Goal: Transaction & Acquisition: Purchase product/service

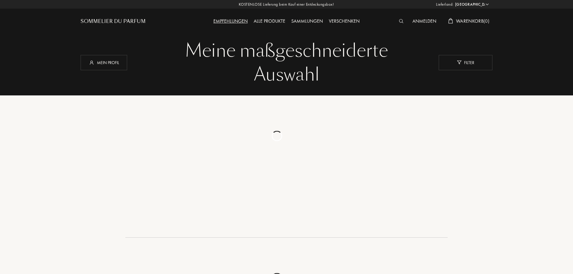
select select "DE"
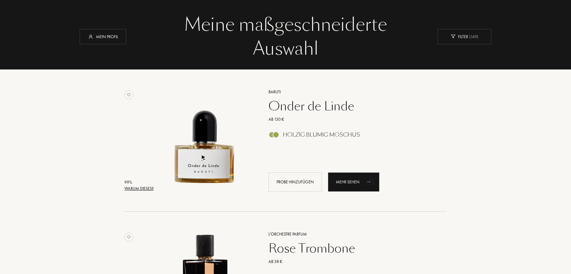
scroll to position [30, 0]
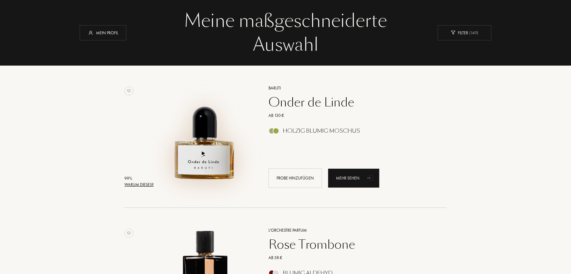
click at [216, 161] on img at bounding box center [204, 133] width 99 height 99
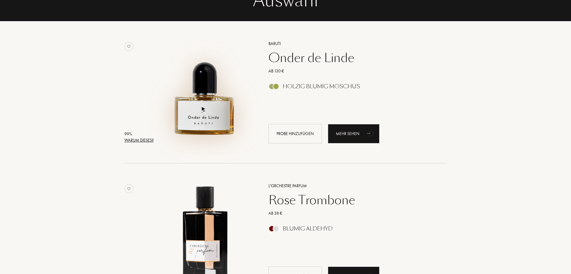
scroll to position [119, 0]
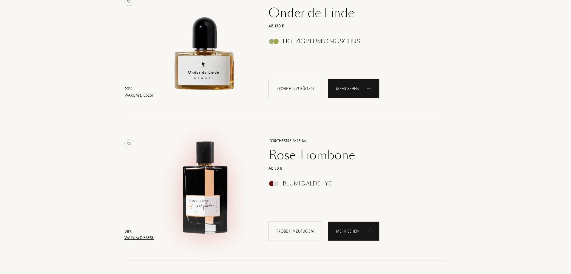
click at [208, 172] on img at bounding box center [204, 186] width 99 height 99
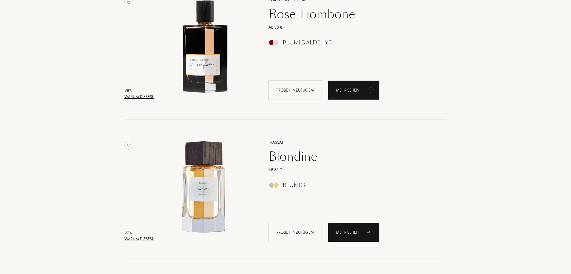
scroll to position [269, 0]
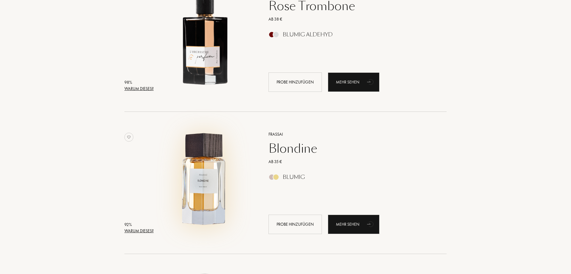
click at [203, 170] on img at bounding box center [204, 179] width 99 height 99
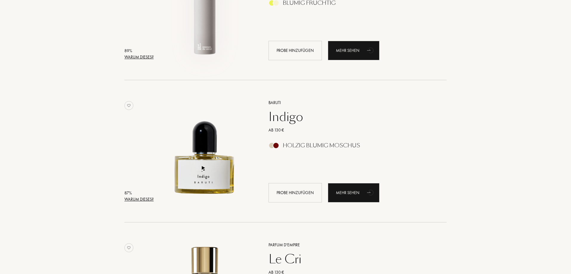
scroll to position [597, 0]
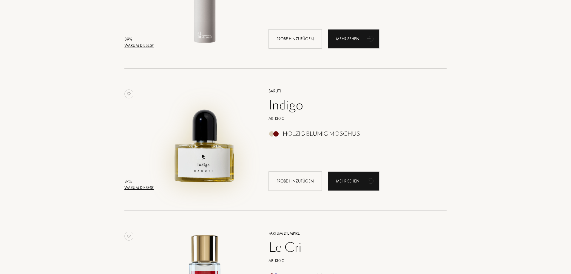
click at [218, 153] on img at bounding box center [204, 136] width 99 height 99
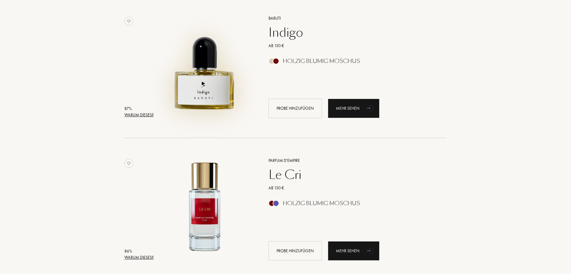
scroll to position [717, 0]
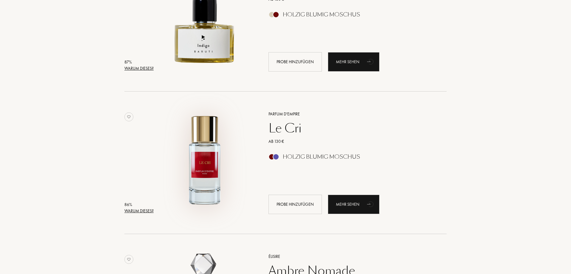
click at [222, 148] on img at bounding box center [204, 159] width 99 height 99
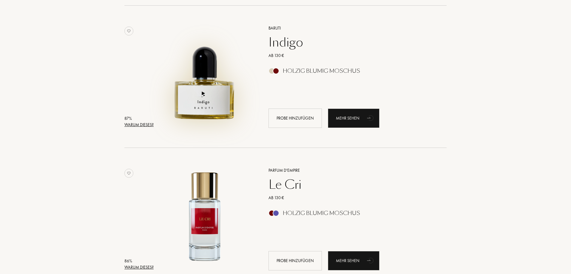
scroll to position [687, 0]
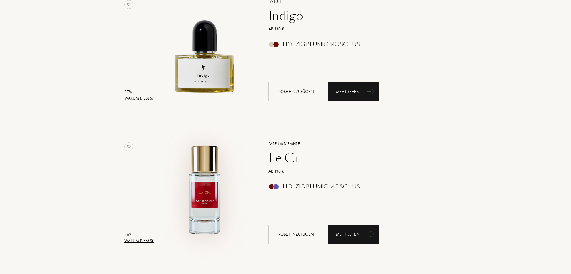
click at [202, 199] on img at bounding box center [204, 189] width 99 height 99
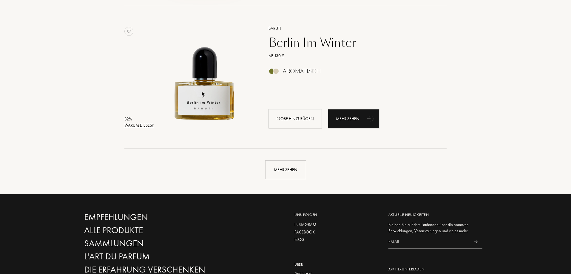
scroll to position [1373, 0]
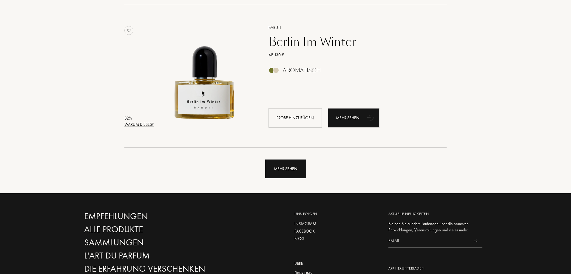
click at [283, 172] on div "Mehr sehen" at bounding box center [285, 169] width 41 height 19
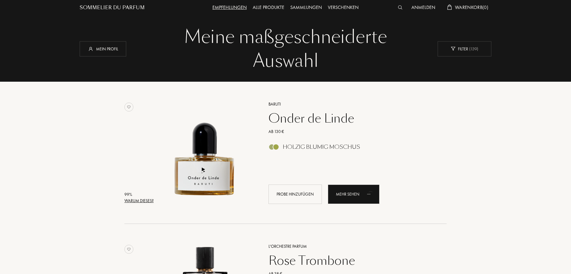
scroll to position [0, 0]
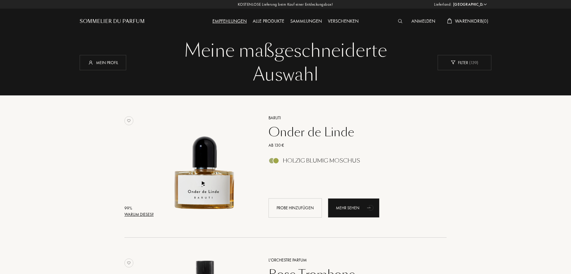
click at [304, 21] on div "Sammlungen" at bounding box center [307, 22] width 38 height 8
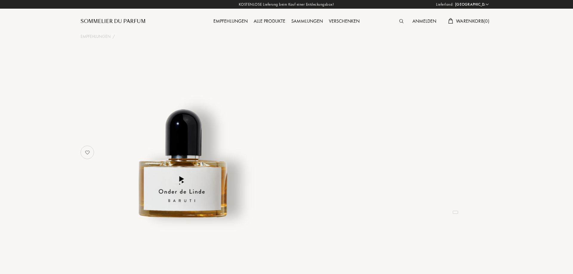
select select "DE"
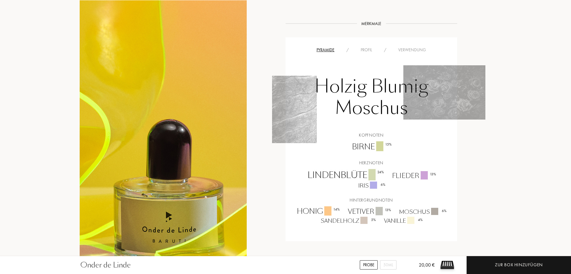
scroll to position [388, 0]
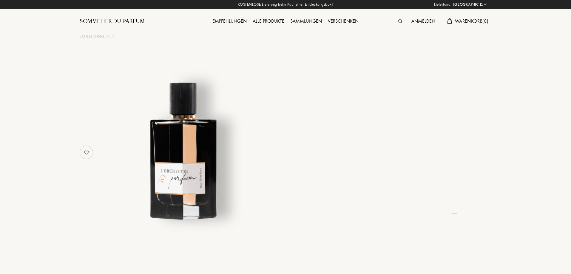
select select "DE"
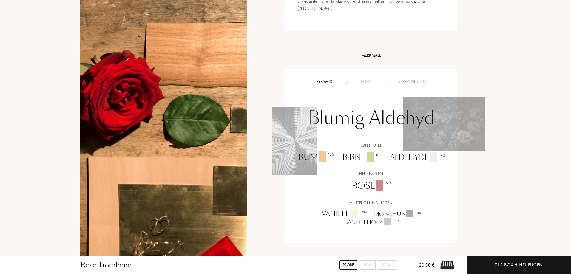
scroll to position [328, 0]
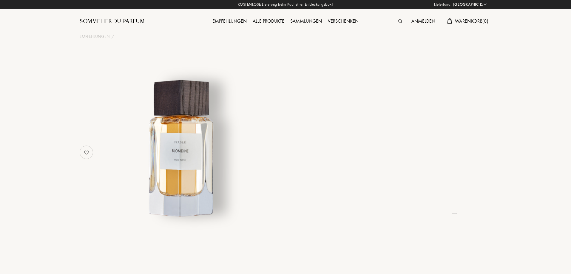
select select "DE"
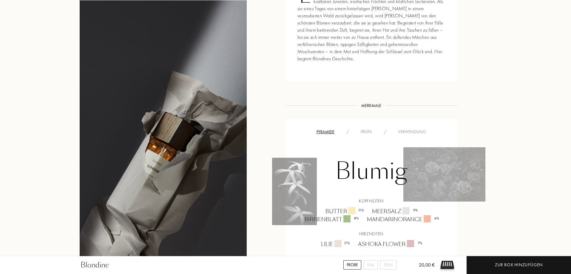
scroll to position [358, 0]
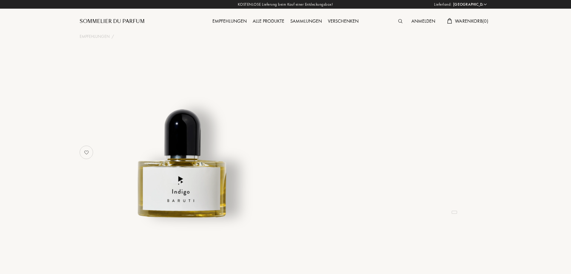
select select "DE"
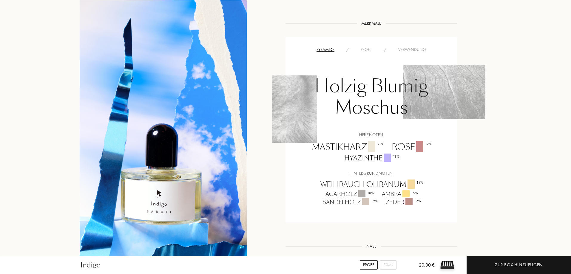
scroll to position [418, 0]
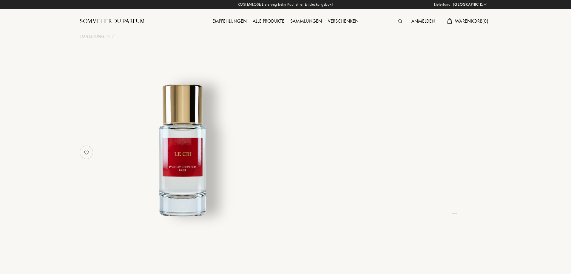
select select "DE"
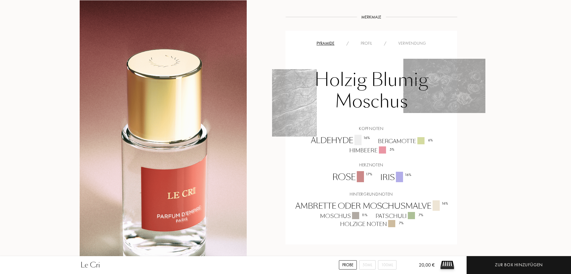
scroll to position [478, 0]
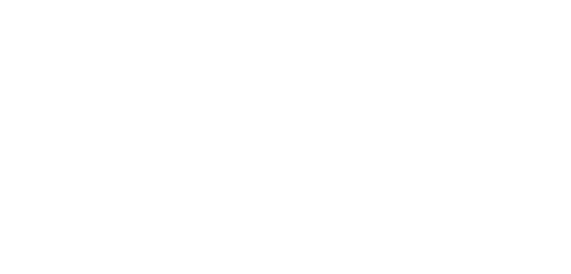
select select "DE"
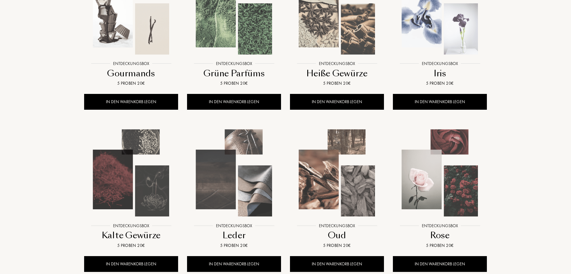
scroll to position [149, 0]
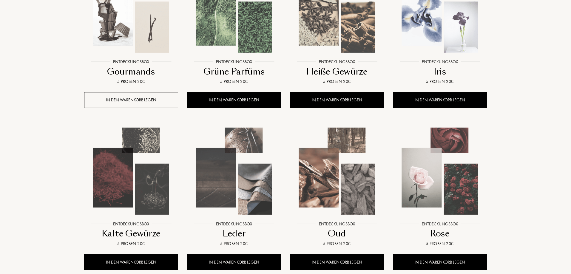
click at [139, 99] on div "IN DEN WARENKORB LEGEN" at bounding box center [131, 100] width 94 height 16
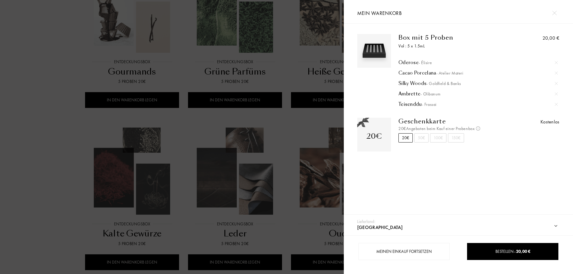
click at [556, 13] on img at bounding box center [554, 13] width 4 height 4
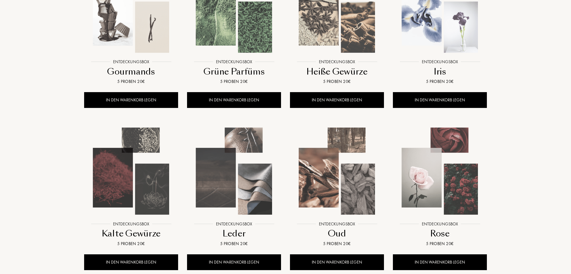
click at [127, 36] on img at bounding box center [131, 9] width 93 height 93
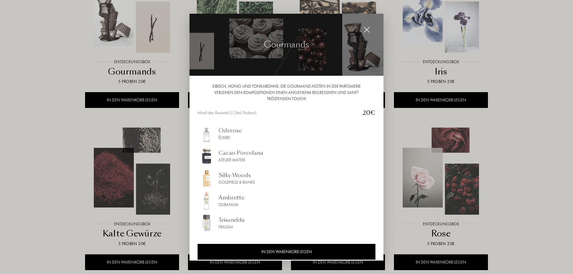
click at [33, 105] on div at bounding box center [286, 137] width 573 height 274
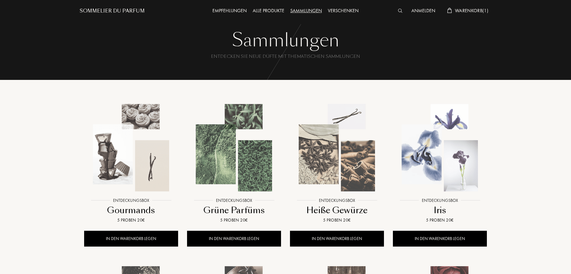
scroll to position [0, 0]
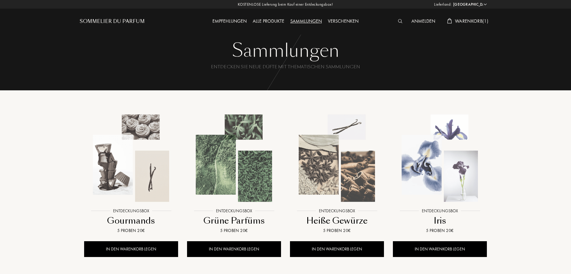
click at [262, 22] on div "Alle Produkte" at bounding box center [269, 22] width 38 height 8
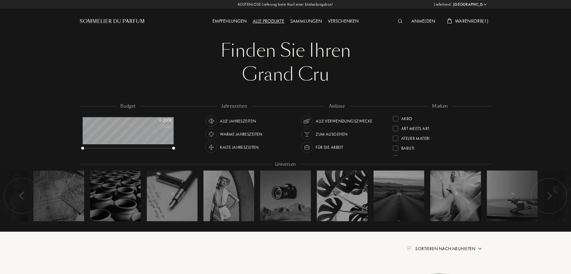
select select "DE"
click at [118, 19] on div "Sommelier du Parfum" at bounding box center [112, 21] width 65 height 7
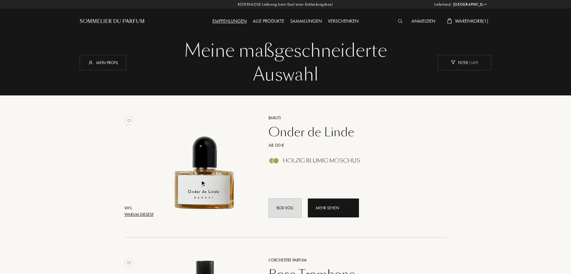
select select "DE"
click at [402, 20] on div at bounding box center [401, 22] width 13 height 8
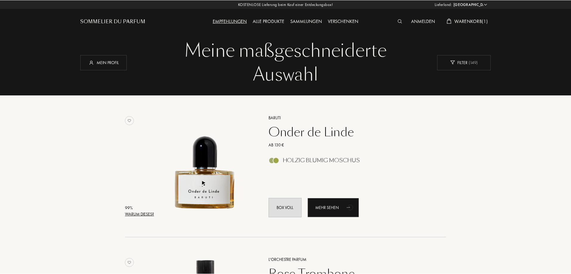
scroll to position [0, 0]
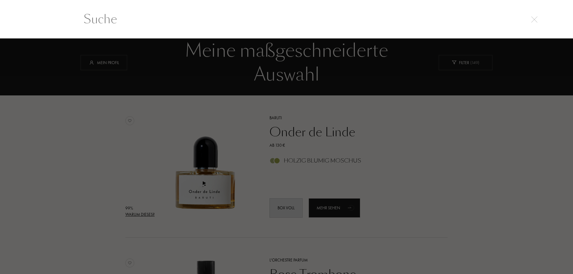
click at [396, 22] on input "text" at bounding box center [287, 19] width 430 height 18
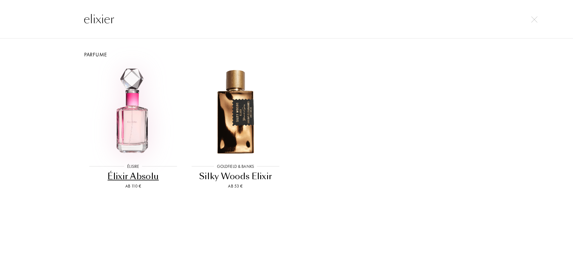
type input "elixier"
click at [130, 112] on img at bounding box center [133, 111] width 92 height 92
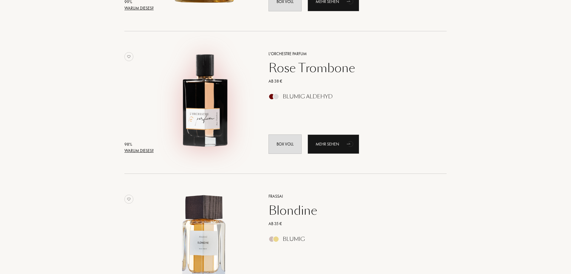
scroll to position [209, 0]
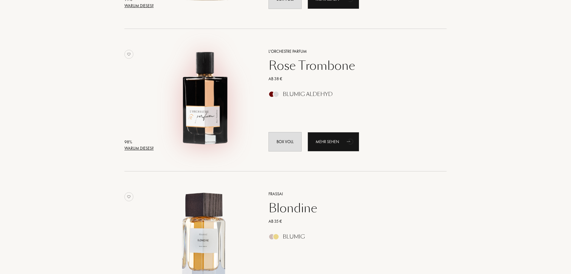
click at [201, 99] on img at bounding box center [204, 96] width 99 height 99
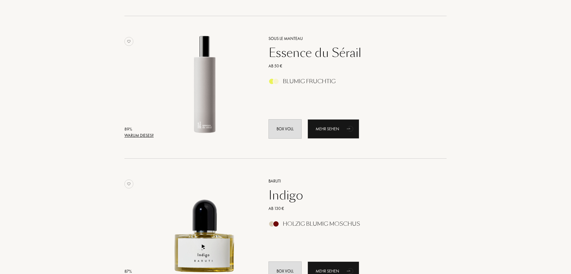
scroll to position [508, 0]
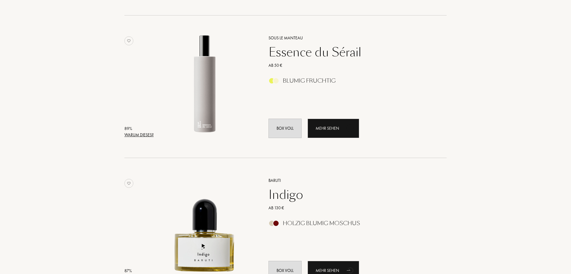
click at [292, 199] on div "Indigo" at bounding box center [351, 195] width 174 height 14
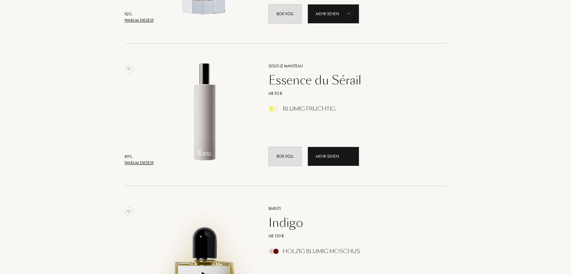
scroll to position [478, 0]
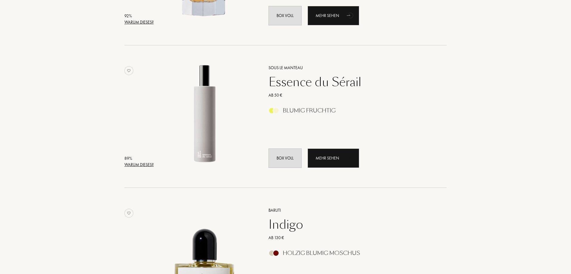
click at [296, 82] on div "Essence du Sérail" at bounding box center [351, 82] width 174 height 14
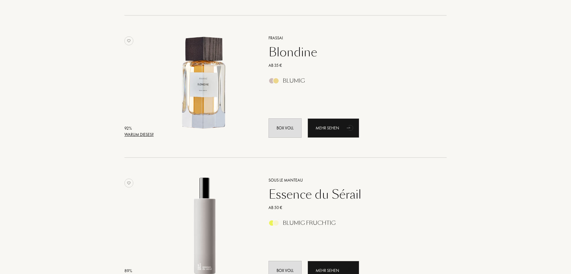
scroll to position [358, 0]
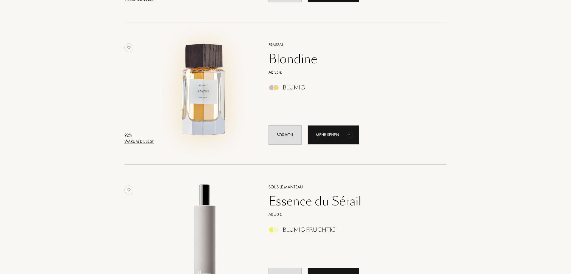
click at [194, 92] on img at bounding box center [204, 90] width 99 height 99
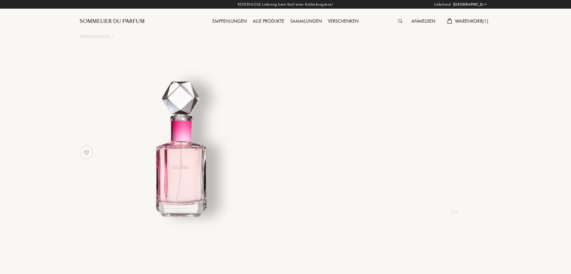
select select "DE"
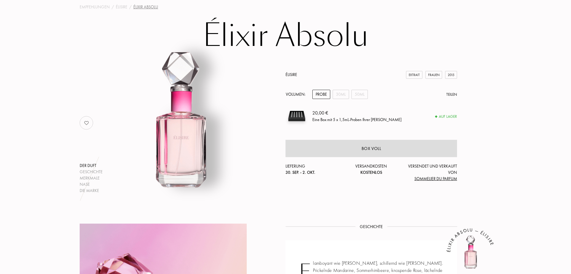
scroll to position [30, 0]
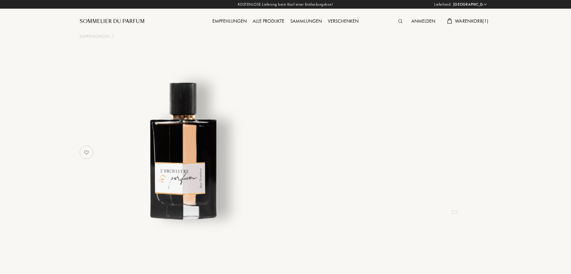
select select "DE"
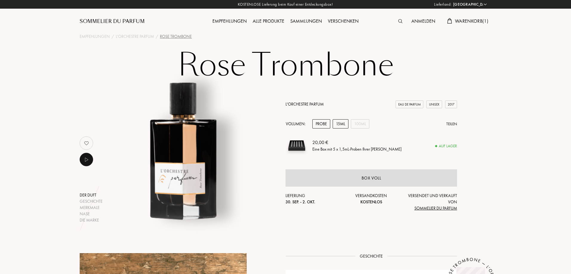
click at [339, 124] on div "15mL" at bounding box center [341, 123] width 16 height 9
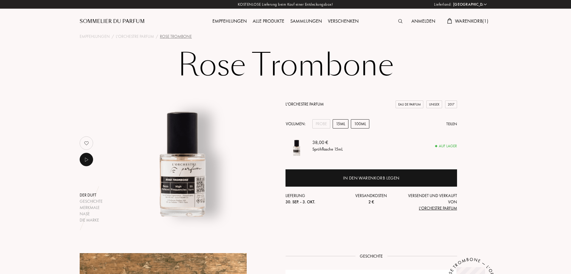
click at [362, 125] on div "100mL" at bounding box center [360, 123] width 19 height 9
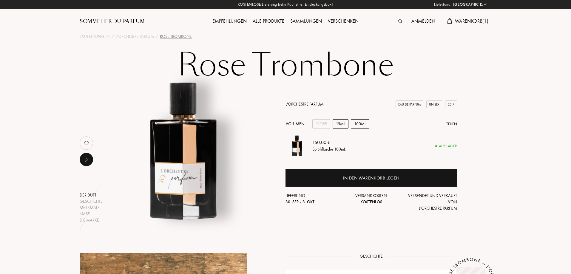
click at [347, 125] on div "15mL" at bounding box center [341, 123] width 16 height 9
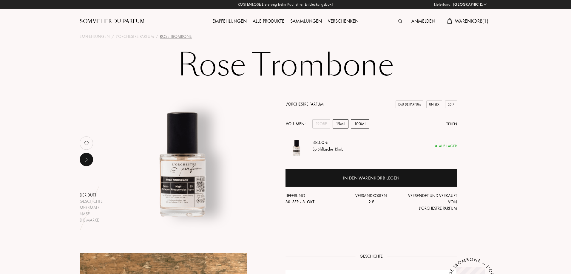
click at [361, 123] on div "100mL" at bounding box center [360, 123] width 19 height 9
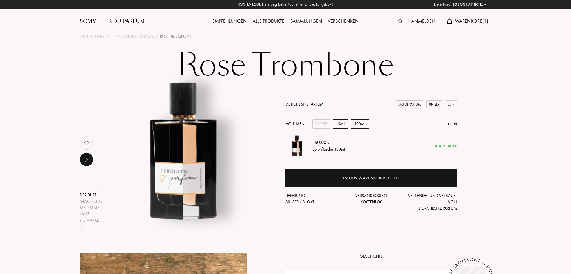
click at [345, 122] on div "15mL" at bounding box center [341, 123] width 16 height 9
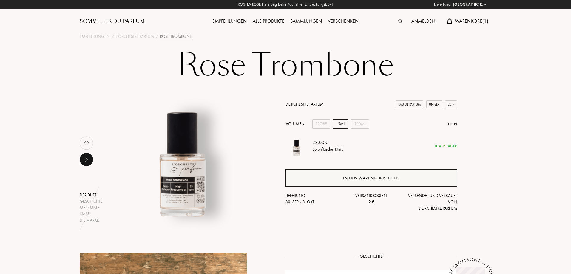
click at [362, 179] on div "In den Warenkorb legen" at bounding box center [371, 178] width 56 height 7
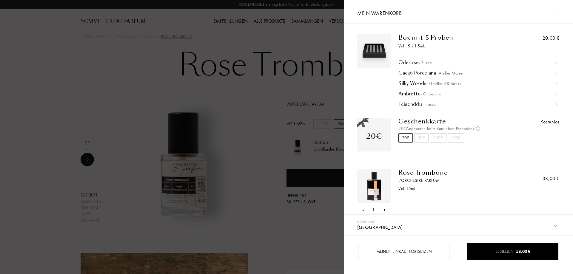
click at [253, 122] on div at bounding box center [172, 137] width 344 height 274
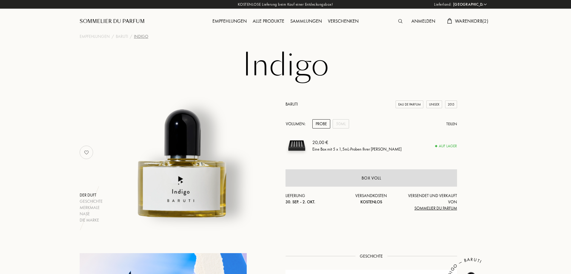
select select "DE"
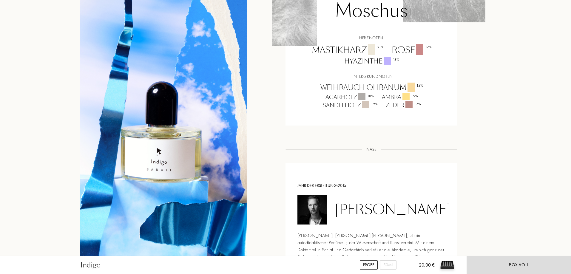
scroll to position [567, 0]
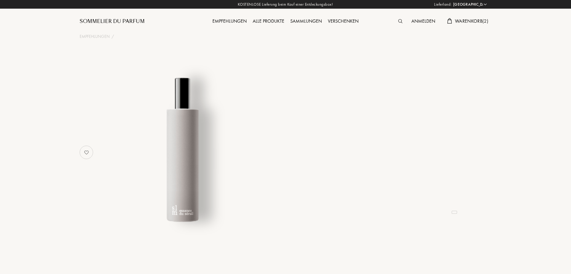
select select "DE"
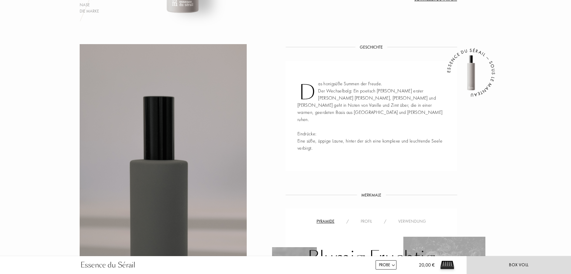
scroll to position [209, 0]
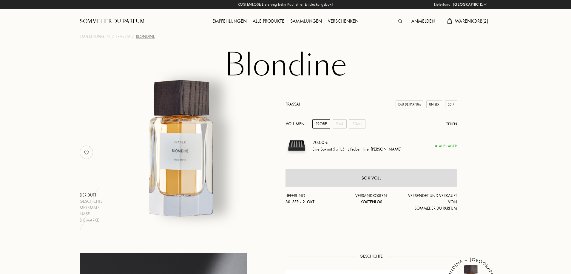
select select "DE"
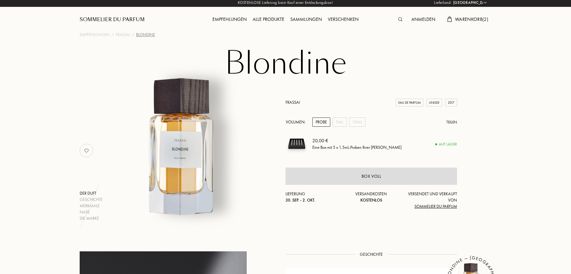
scroll to position [30, 0]
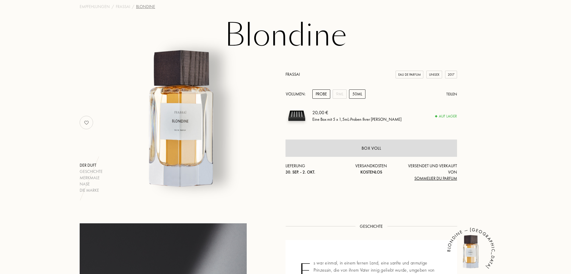
click at [362, 95] on div "50mL" at bounding box center [357, 94] width 16 height 9
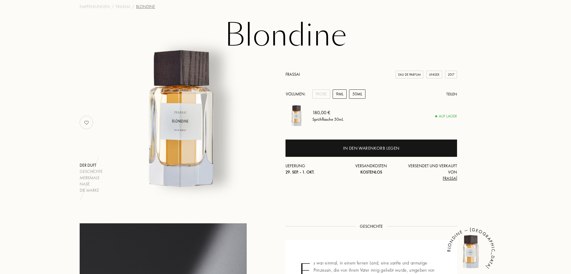
click at [339, 92] on div "9mL" at bounding box center [340, 94] width 14 height 9
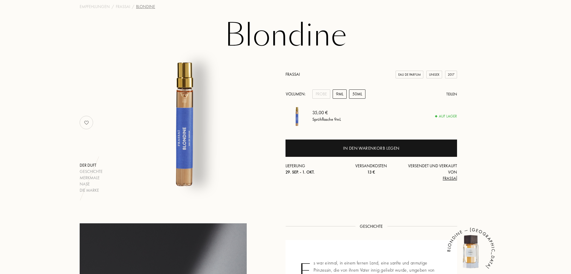
click at [362, 93] on div "50mL" at bounding box center [357, 94] width 16 height 9
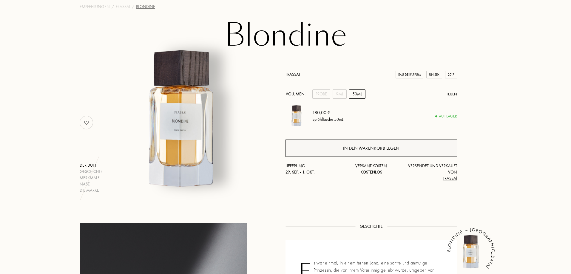
click at [350, 149] on div "In den Warenkorb legen" at bounding box center [371, 148] width 56 height 7
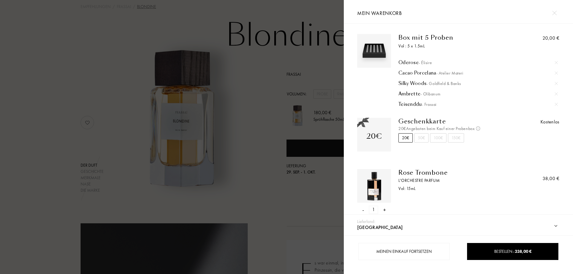
click at [2, 67] on div at bounding box center [172, 137] width 344 height 274
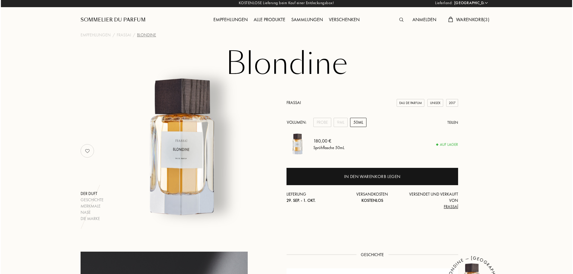
scroll to position [0, 0]
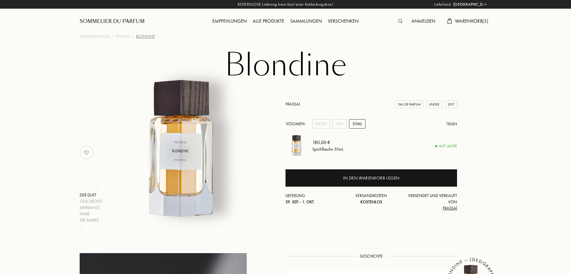
click at [472, 21] on span "Warenkorb ( 3 )" at bounding box center [471, 21] width 33 height 6
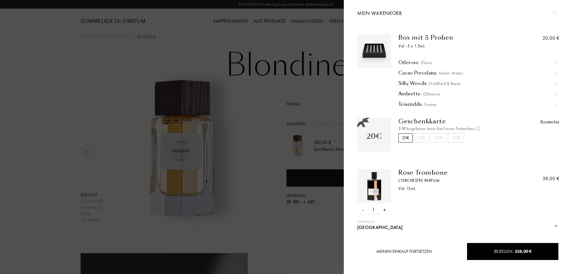
scroll to position [56, 0]
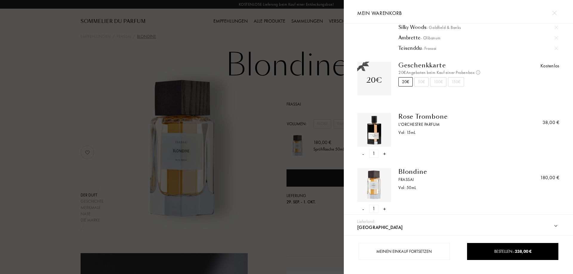
click at [369, 124] on img at bounding box center [374, 130] width 31 height 31
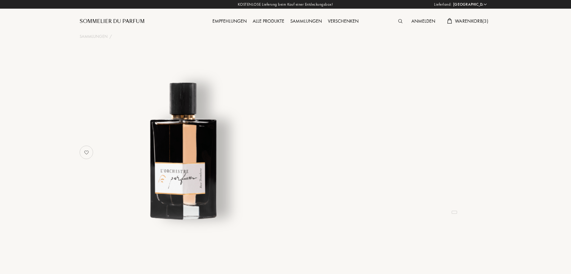
select select "DE"
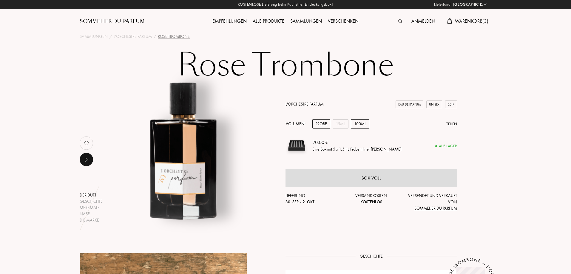
click at [364, 125] on div "100mL" at bounding box center [360, 123] width 19 height 9
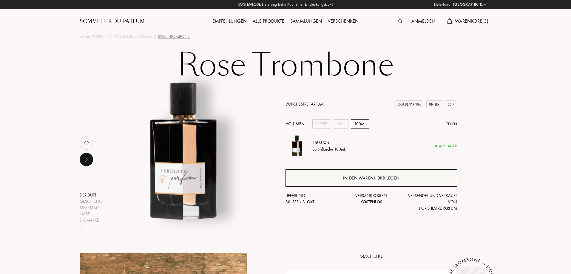
click at [385, 177] on div "In den Warenkorb legen" at bounding box center [371, 178] width 56 height 7
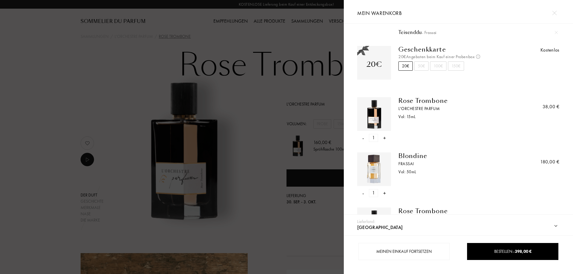
scroll to position [90, 0]
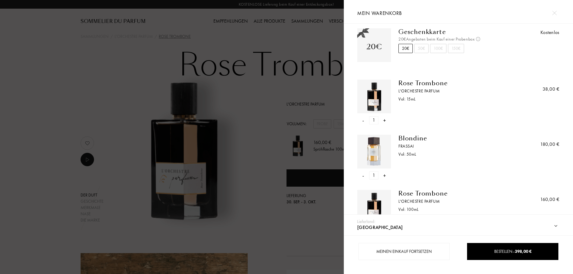
click at [364, 121] on div "- 1 +" at bounding box center [374, 120] width 34 height 8
click at [363, 119] on div "-" at bounding box center [363, 120] width 2 height 8
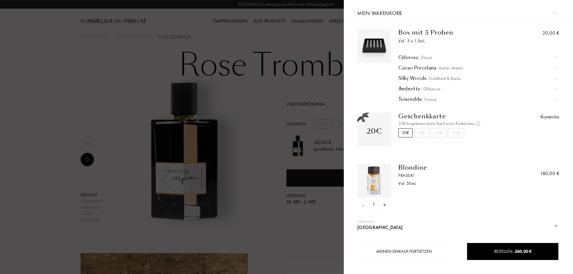
scroll to position [0, 0]
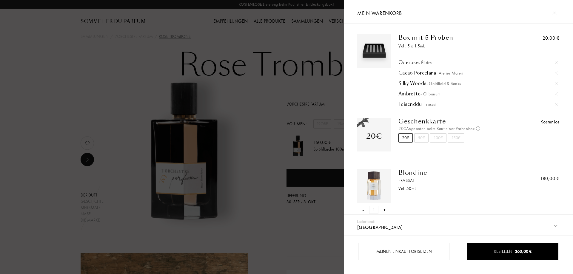
click at [422, 137] on div "50€" at bounding box center [421, 137] width 14 height 9
click at [407, 135] on div "20€" at bounding box center [406, 137] width 14 height 9
click at [420, 137] on div "50€" at bounding box center [421, 137] width 14 height 9
click at [408, 138] on div "20€" at bounding box center [406, 137] width 14 height 9
click at [107, 59] on div at bounding box center [172, 137] width 344 height 274
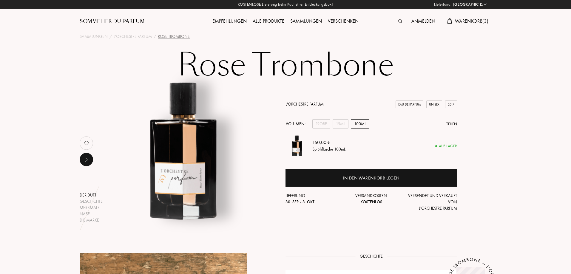
click at [266, 19] on div "Alle Produkte" at bounding box center [269, 22] width 38 height 8
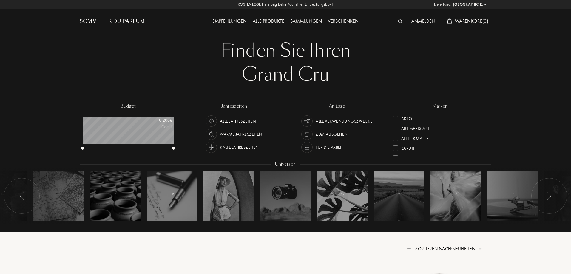
select select "DE"
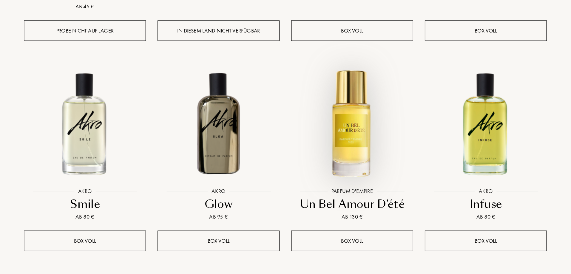
scroll to position [554, 0]
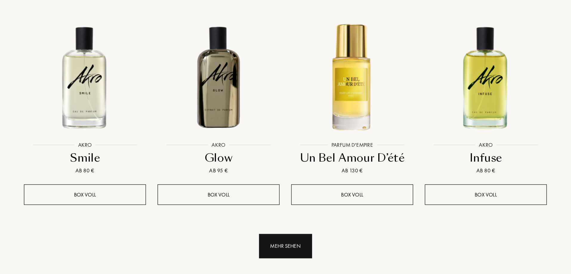
click at [282, 243] on div "Mehr sehen" at bounding box center [285, 252] width 41 height 19
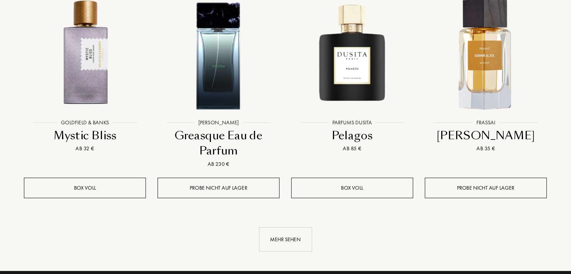
scroll to position [1083, 0]
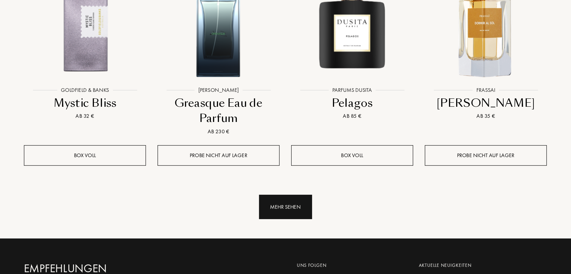
click at [280, 213] on div "Mehr sehen" at bounding box center [285, 222] width 41 height 19
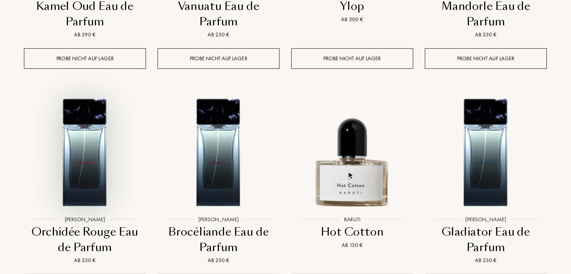
scroll to position [1497, 0]
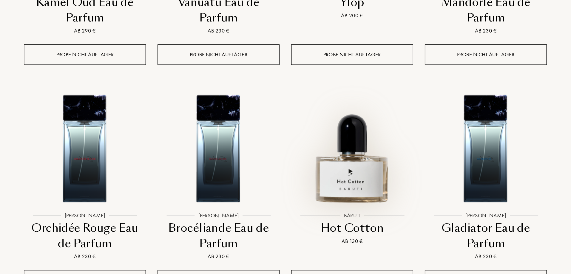
click at [345, 159] on img at bounding box center [337, 176] width 93 height 93
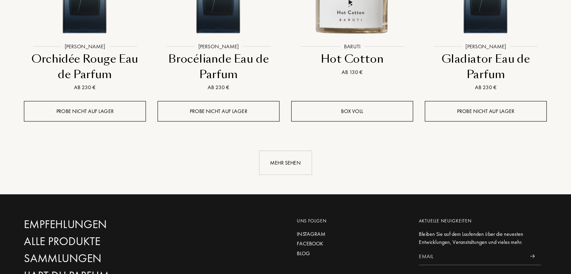
scroll to position [1635, 0]
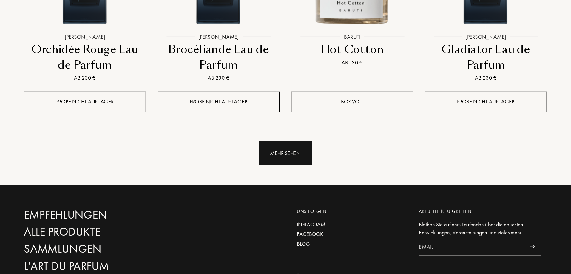
click at [282, 172] on div "Mehr sehen" at bounding box center [285, 181] width 41 height 19
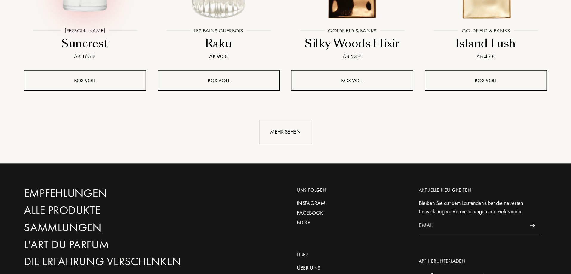
scroll to position [2141, 0]
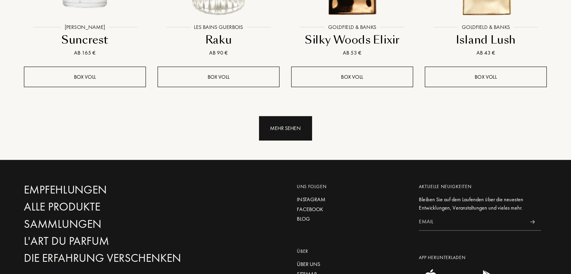
click at [289, 153] on div "Mehr sehen" at bounding box center [285, 162] width 41 height 19
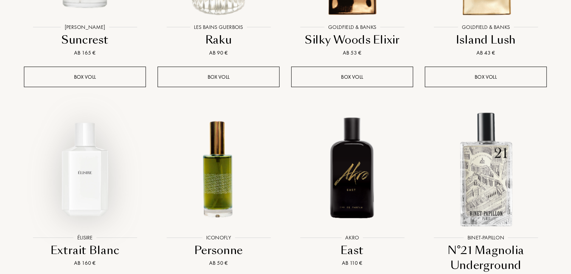
click at [133, 153] on img at bounding box center [131, 193] width 93 height 93
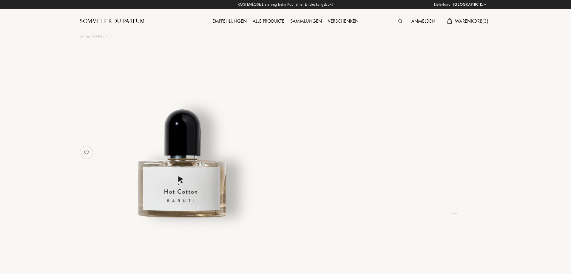
select select "DE"
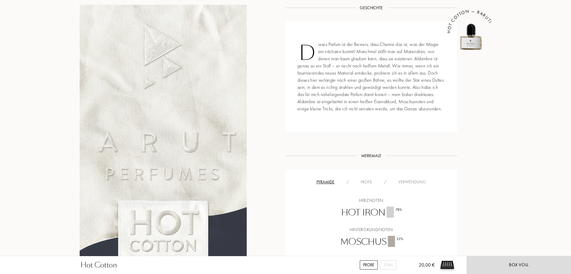
scroll to position [209, 0]
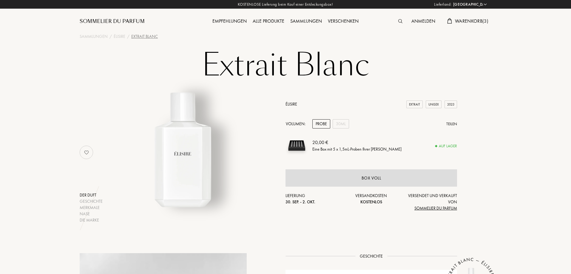
select select "DE"
click at [230, 19] on div "Empfehlungen" at bounding box center [230, 22] width 40 height 8
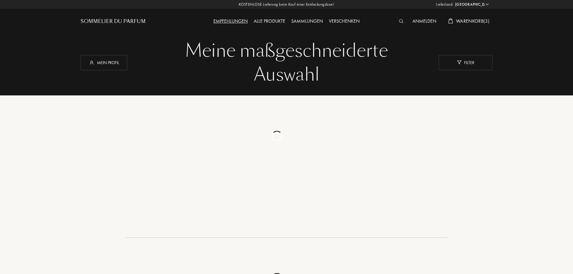
select select "DE"
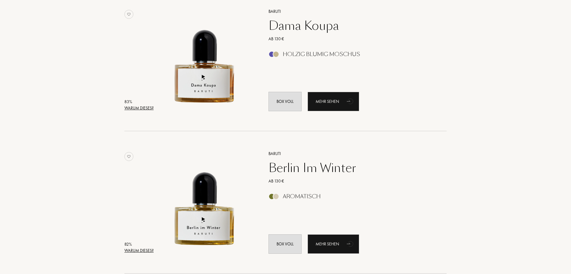
scroll to position [1314, 0]
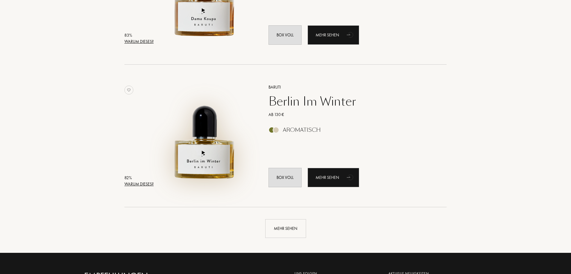
click at [201, 145] on img at bounding box center [204, 132] width 99 height 99
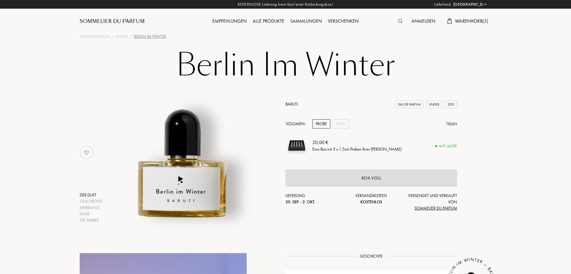
select select "DE"
click at [470, 20] on span "Warenkorb ( 3 )" at bounding box center [471, 21] width 33 height 6
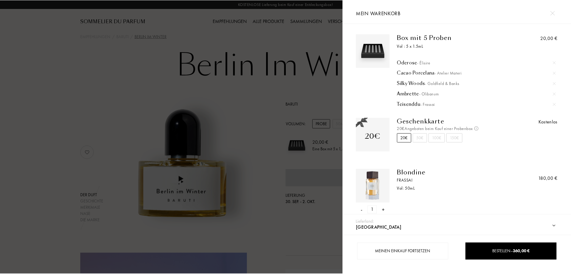
scroll to position [56, 0]
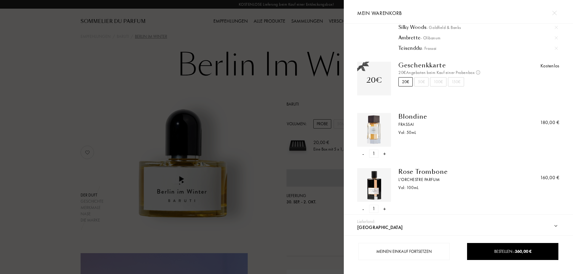
click at [21, 112] on div at bounding box center [172, 137] width 344 height 274
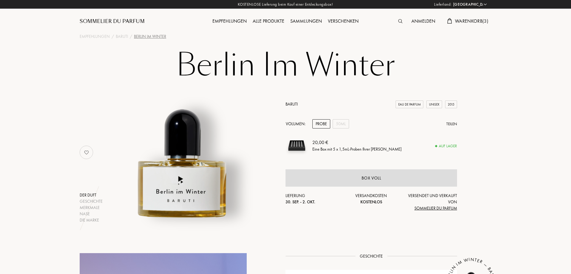
click at [469, 21] on span "Warenkorb ( 3 )" at bounding box center [471, 21] width 33 height 6
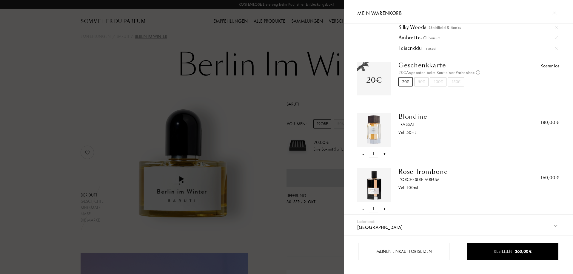
click at [37, 77] on div at bounding box center [172, 137] width 344 height 274
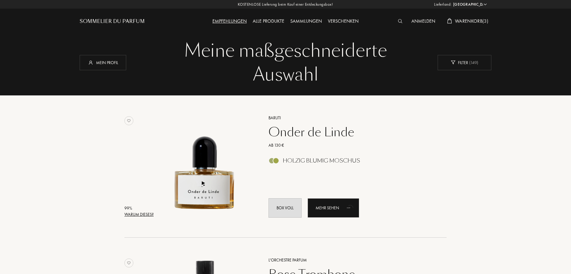
select select "DE"
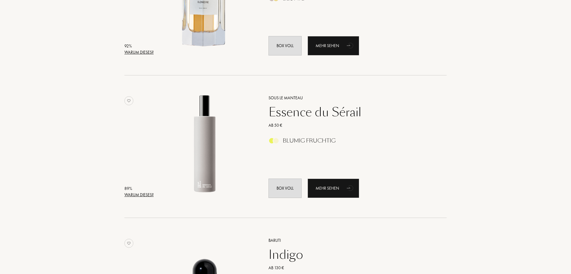
scroll to position [448, 0]
click at [294, 113] on div "Essence du Sérail" at bounding box center [351, 112] width 174 height 14
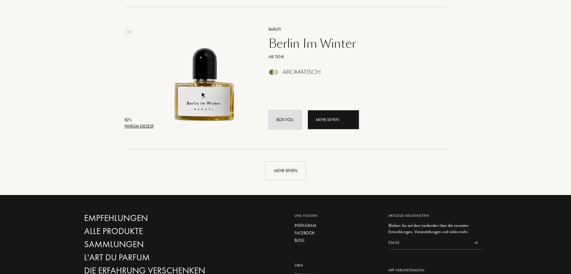
scroll to position [1373, 0]
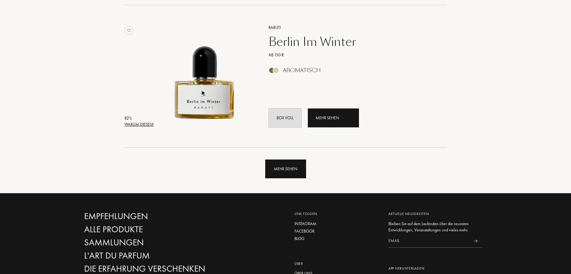
click at [292, 168] on div "Mehr sehen" at bounding box center [285, 169] width 41 height 19
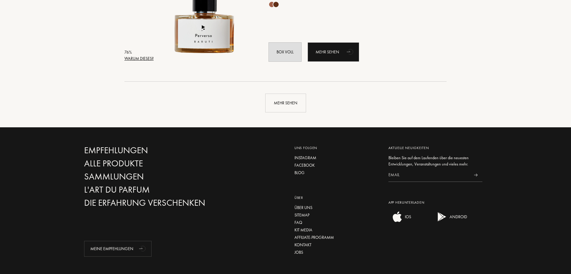
scroll to position [2866, 0]
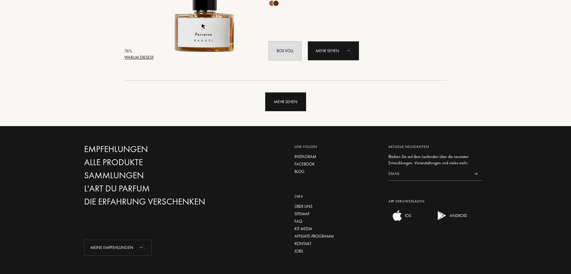
click at [291, 103] on div "Mehr sehen" at bounding box center [285, 102] width 41 height 19
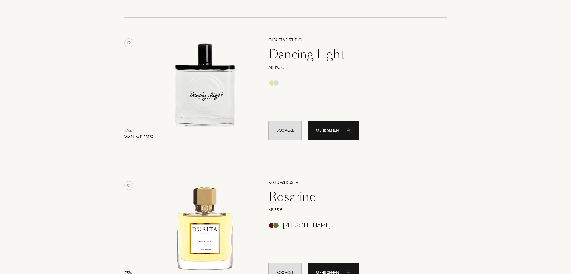
scroll to position [3075, 0]
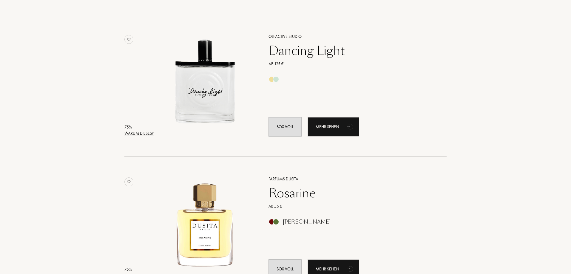
click at [317, 50] on div "Dancing Light" at bounding box center [351, 51] width 174 height 14
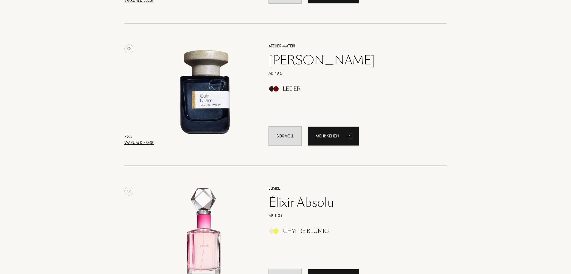
scroll to position [3553, 0]
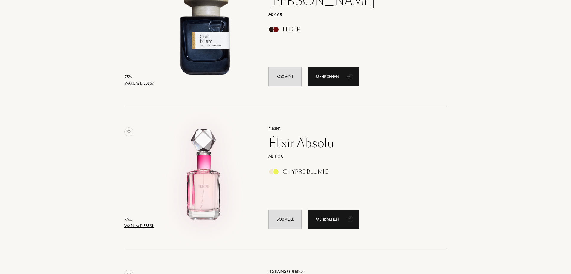
click at [204, 179] on img at bounding box center [204, 174] width 99 height 99
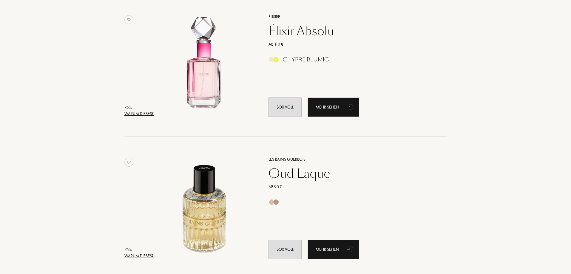
scroll to position [3702, 0]
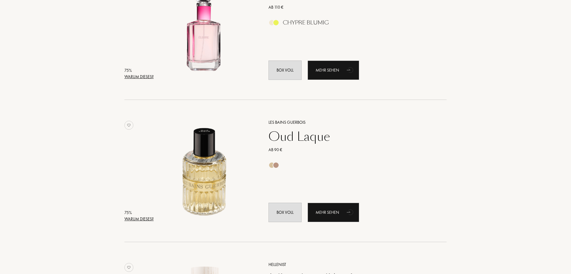
click at [271, 167] on div at bounding box center [272, 165] width 7 height 7
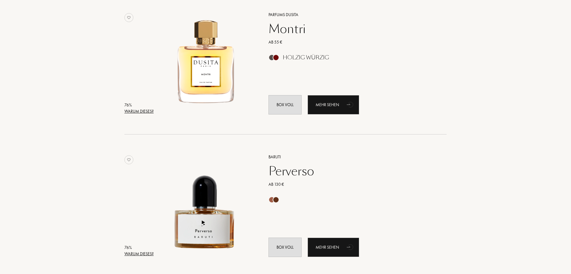
scroll to position [0, 0]
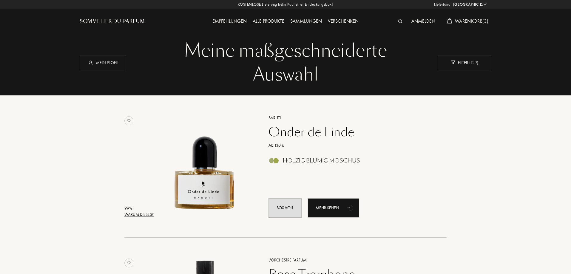
click at [268, 21] on div "Alle Produkte" at bounding box center [269, 22] width 38 height 8
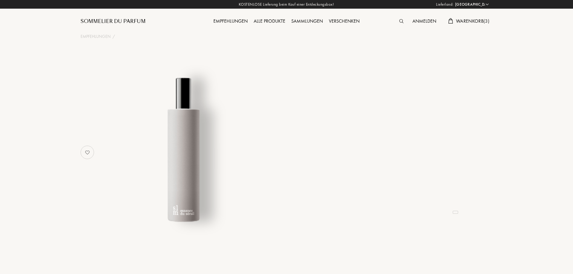
select select "DE"
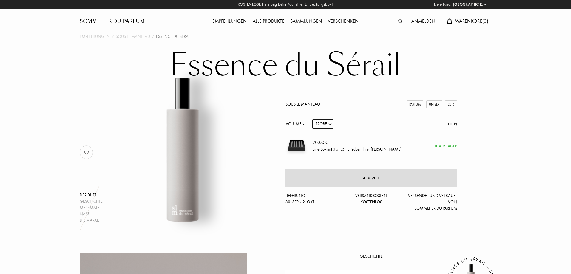
click at [327, 124] on select "Probe 14mL 50mL 100mL" at bounding box center [323, 123] width 21 height 9
select select "1"
click at [313, 119] on select "Probe 14mL 50mL 100mL" at bounding box center [323, 123] width 21 height 9
select select "1"
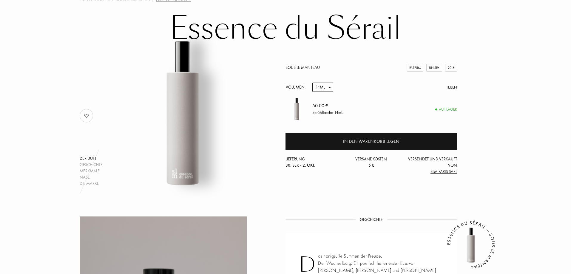
scroll to position [30, 0]
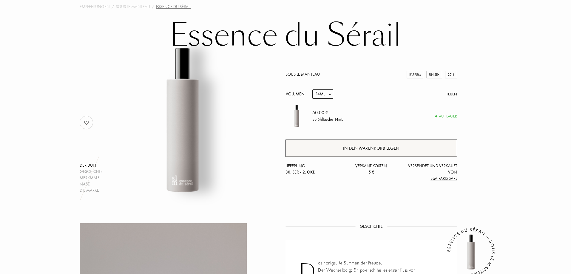
click at [369, 150] on div "In den Warenkorb legen" at bounding box center [371, 148] width 56 height 7
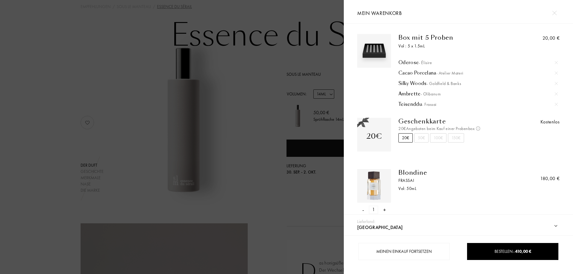
click at [0, 102] on div at bounding box center [172, 137] width 344 height 274
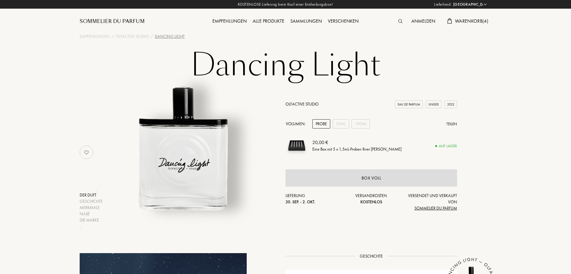
select select "DE"
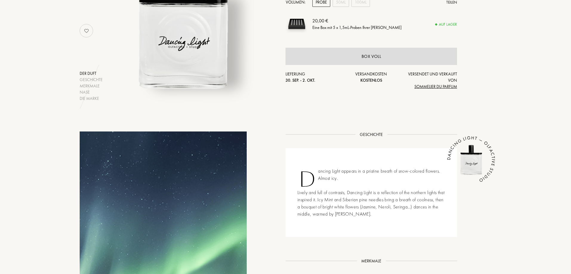
scroll to position [60, 0]
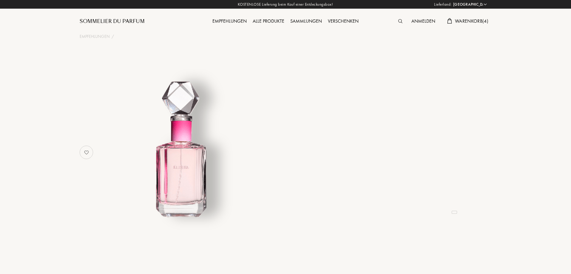
select select "DE"
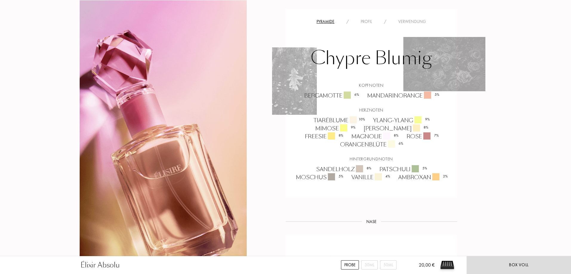
scroll to position [388, 0]
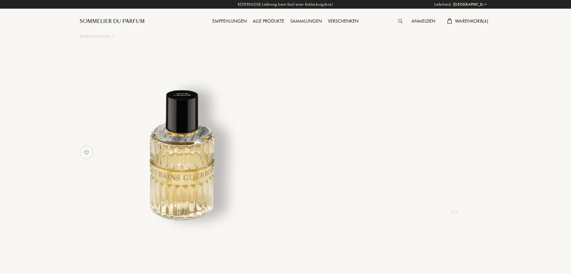
select select "DE"
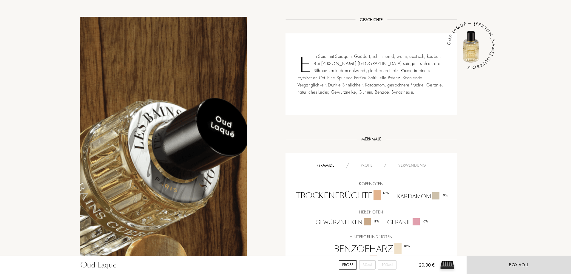
scroll to position [269, 0]
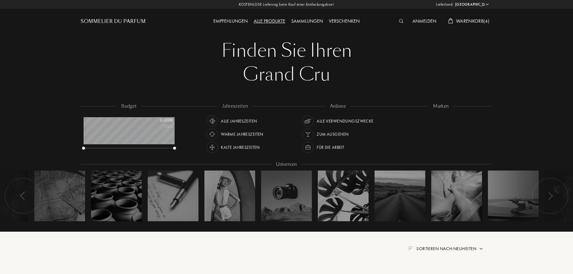
select select "DE"
click at [328, 135] on div "Zum Ausgehen" at bounding box center [332, 134] width 32 height 11
click at [237, 148] on div "Kalte Jahreszeiten" at bounding box center [239, 147] width 39 height 11
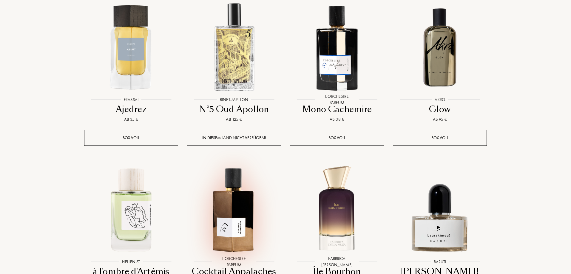
scroll to position [269, 0]
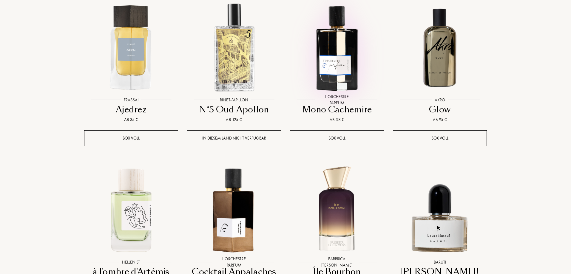
click at [340, 53] on img at bounding box center [337, 47] width 93 height 93
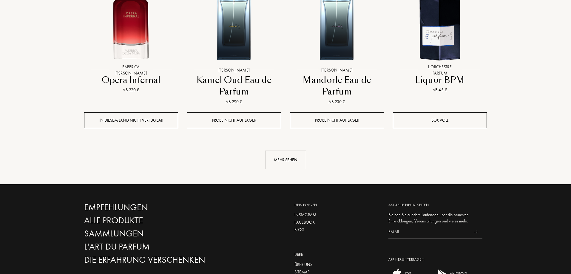
scroll to position [657, 0]
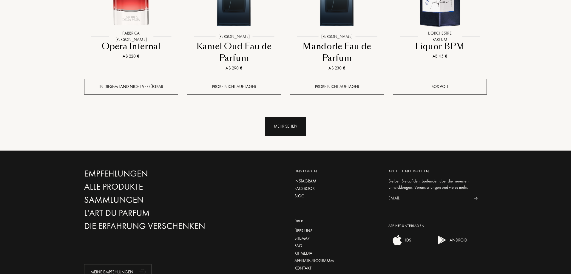
click at [293, 129] on div "Mehr sehen" at bounding box center [285, 126] width 41 height 19
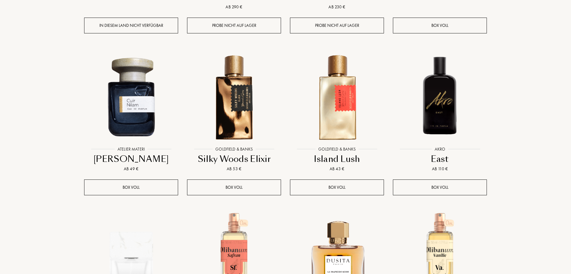
scroll to position [717, 0]
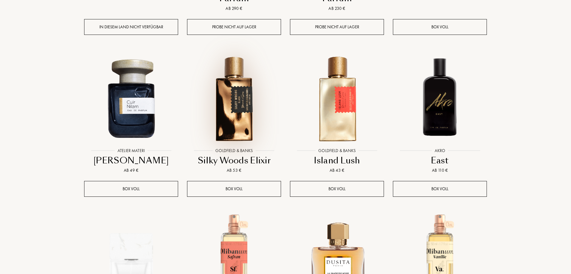
click at [231, 99] on img at bounding box center [234, 98] width 93 height 93
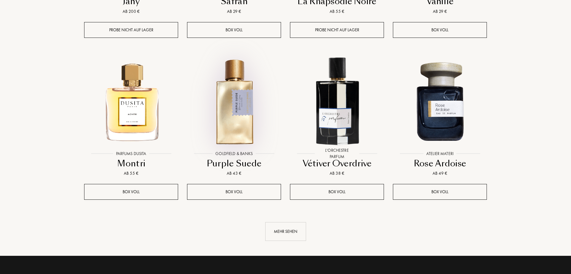
scroll to position [1075, 0]
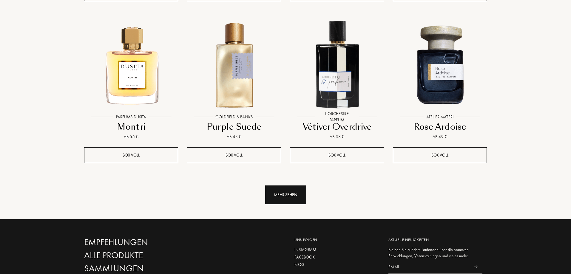
click at [289, 202] on div "Mehr sehen" at bounding box center [285, 195] width 41 height 19
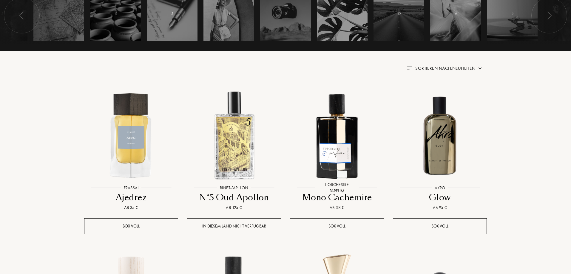
scroll to position [0, 0]
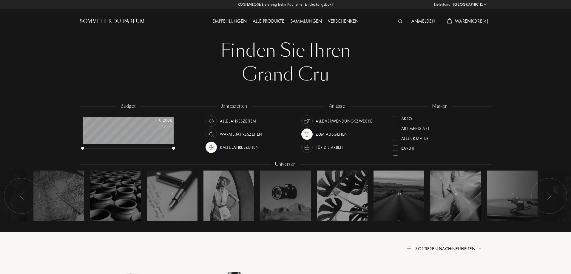
click at [312, 133] on div at bounding box center [307, 134] width 11 height 11
click at [210, 123] on img at bounding box center [211, 121] width 8 height 8
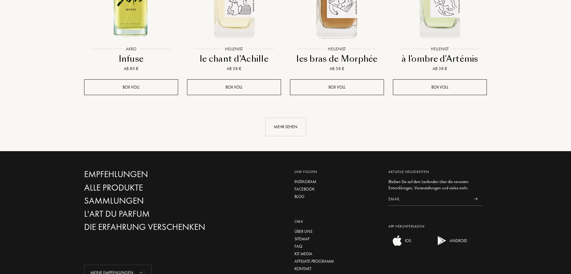
scroll to position [687, 0]
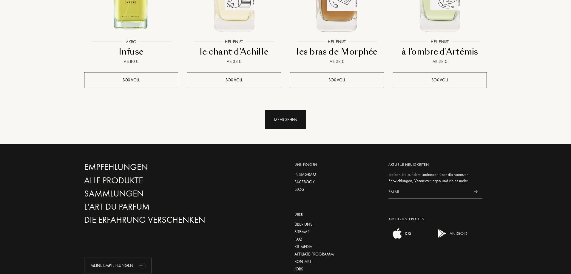
click at [282, 110] on div "Mehr sehen" at bounding box center [285, 119] width 41 height 19
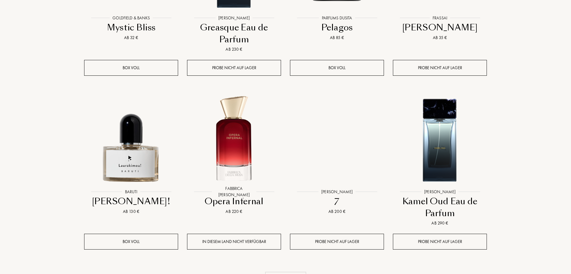
scroll to position [1075, 0]
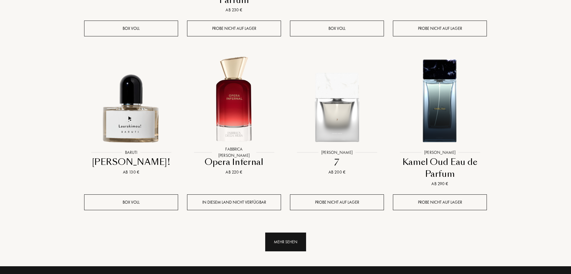
click at [299, 233] on div "Mehr sehen" at bounding box center [285, 242] width 41 height 19
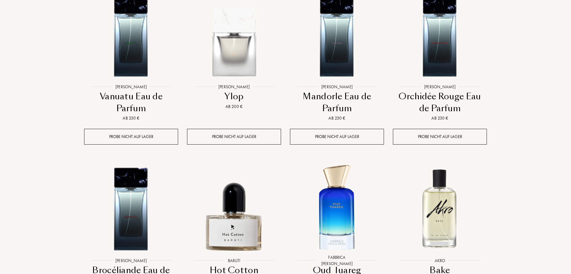
scroll to position [1373, 0]
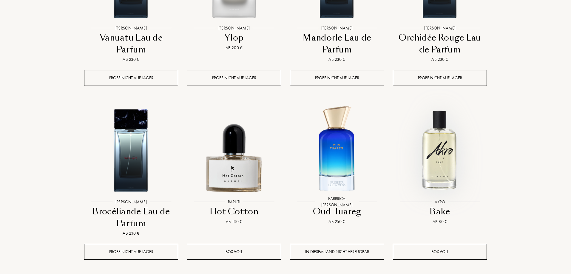
click at [435, 125] on img at bounding box center [440, 149] width 93 height 93
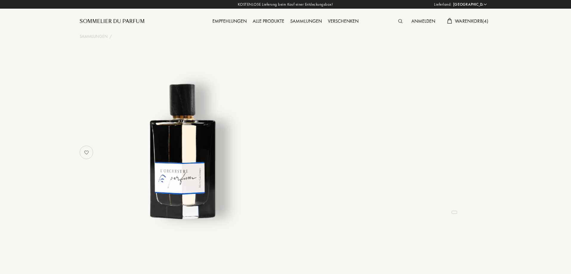
select select "DE"
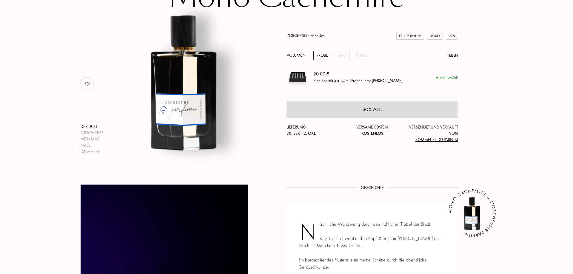
scroll to position [60, 0]
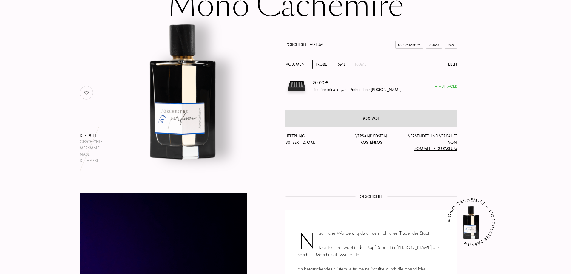
click at [342, 65] on div "15mL" at bounding box center [341, 64] width 16 height 9
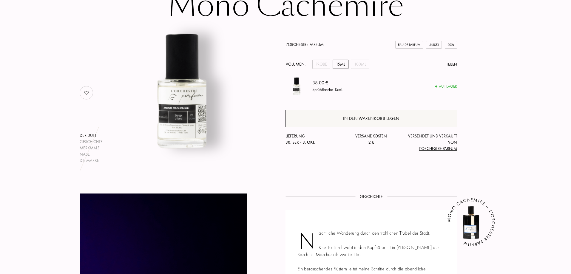
click at [372, 120] on div "In den Warenkorb legen" at bounding box center [371, 118] width 56 height 7
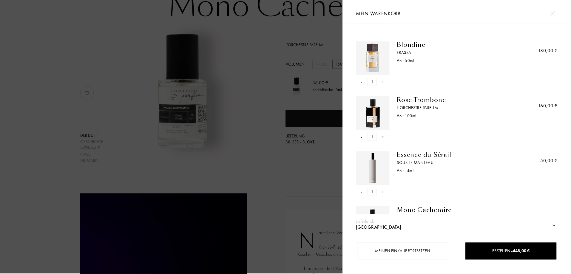
scroll to position [0, 0]
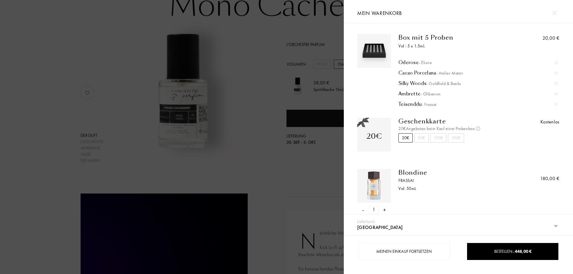
drag, startPoint x: 38, startPoint y: 88, endPoint x: 44, endPoint y: 86, distance: 5.8
click at [42, 87] on div at bounding box center [172, 137] width 344 height 274
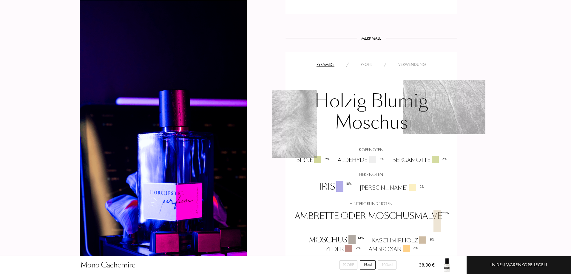
scroll to position [388, 0]
click at [371, 61] on div "Profil" at bounding box center [366, 64] width 23 height 6
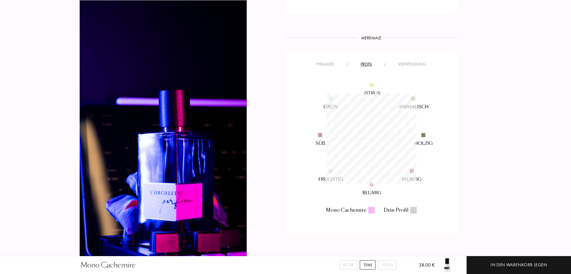
scroll to position [90, 90]
click at [412, 61] on div "Verwendung" at bounding box center [413, 64] width 40 height 6
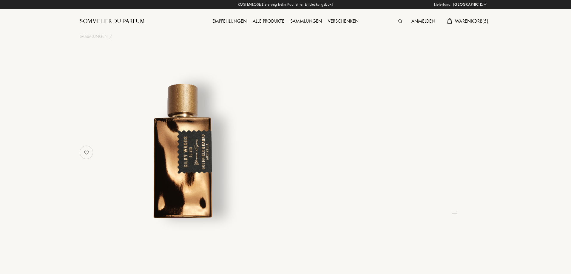
select select "DE"
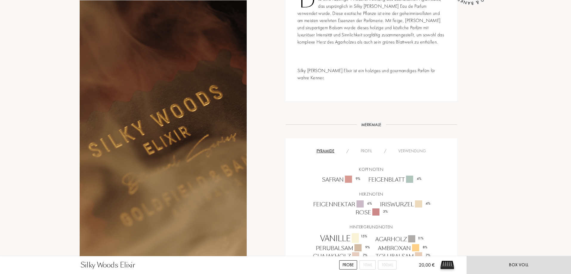
scroll to position [328, 0]
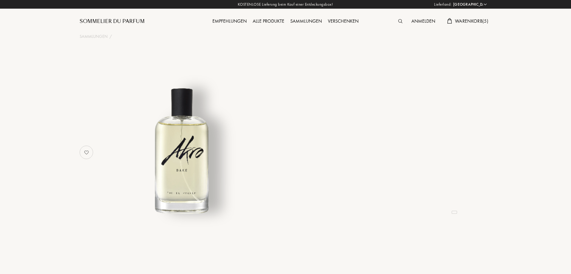
select select "DE"
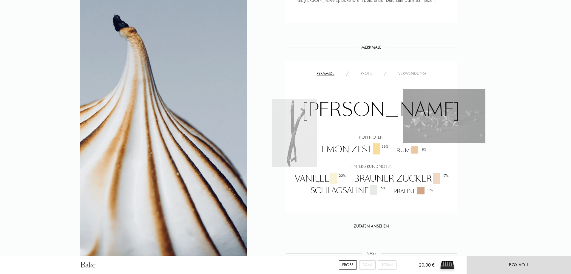
scroll to position [358, 0]
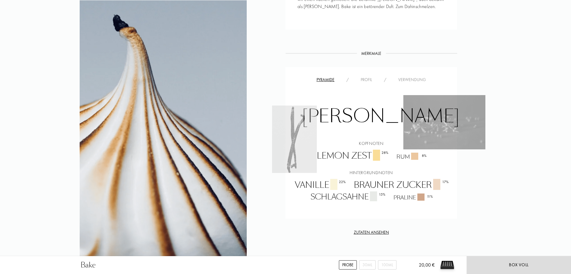
click at [371, 79] on div "Profil" at bounding box center [366, 80] width 23 height 6
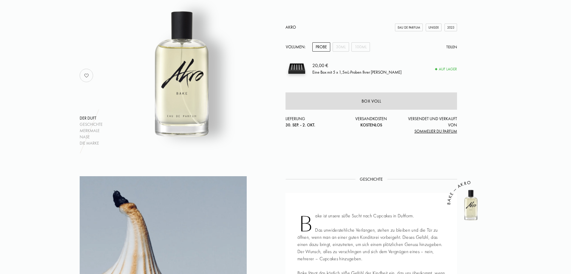
scroll to position [0, 0]
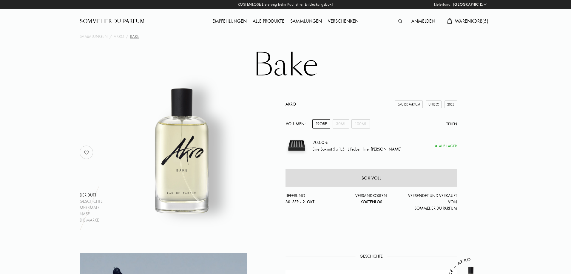
click at [469, 22] on span "Warenkorb ( 5 )" at bounding box center [471, 21] width 33 height 6
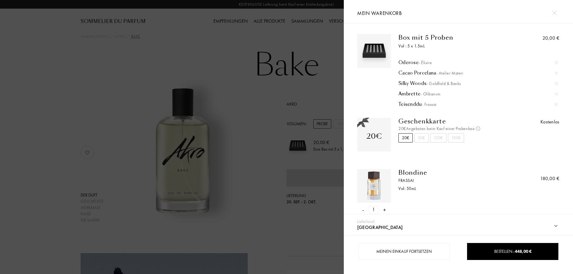
click at [77, 80] on div at bounding box center [172, 137] width 344 height 274
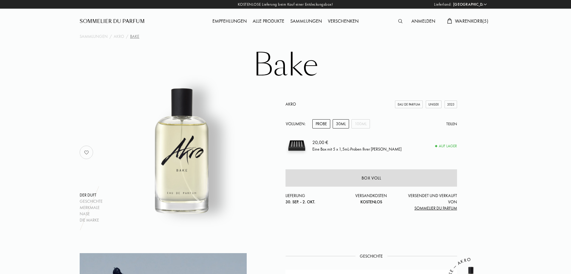
click at [343, 122] on div "30mL" at bounding box center [341, 123] width 16 height 9
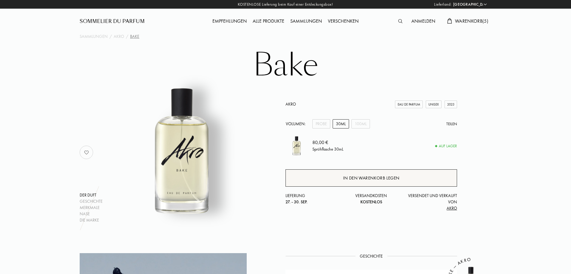
click at [374, 180] on div "In den Warenkorb legen" at bounding box center [371, 178] width 56 height 7
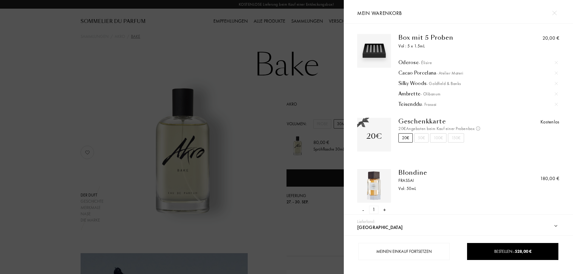
click at [63, 140] on div at bounding box center [172, 137] width 344 height 274
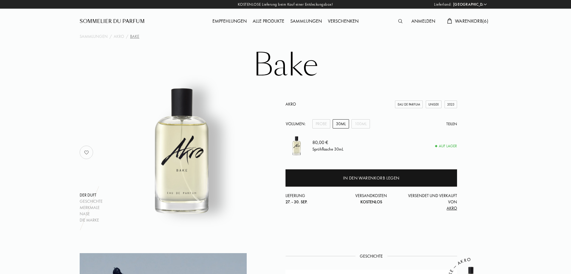
click at [293, 104] on link "Akro" at bounding box center [291, 104] width 10 height 5
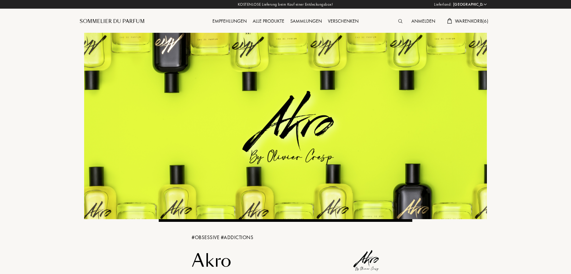
select select "DE"
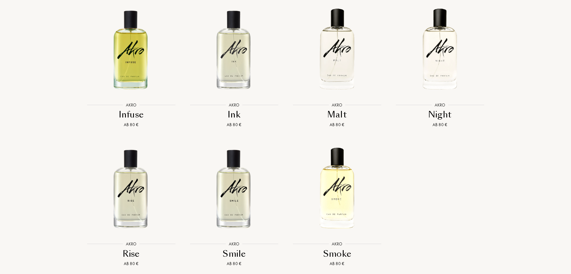
scroll to position [836, 0]
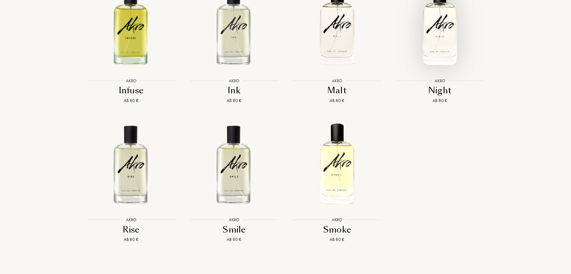
click at [434, 44] on img at bounding box center [440, 25] width 93 height 93
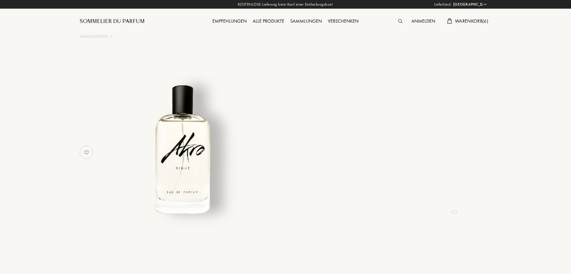
select select "DE"
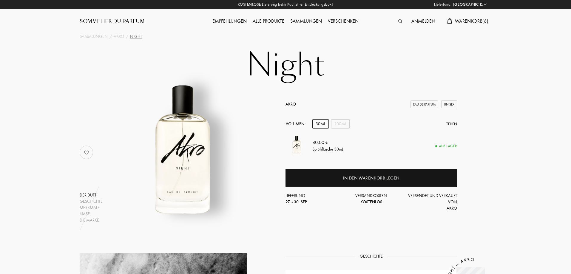
click at [481, 24] on div "Warenkorb ( 6 )" at bounding box center [468, 22] width 47 height 8
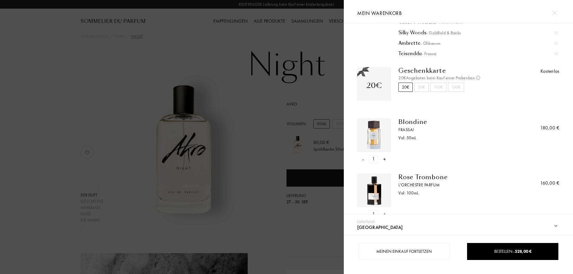
scroll to position [119, 0]
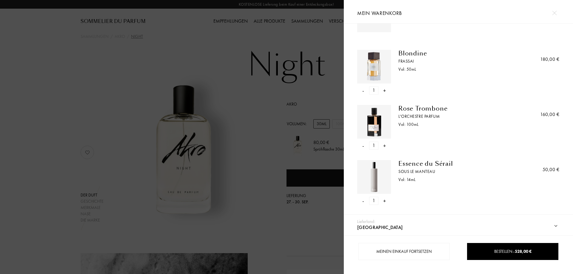
click at [414, 53] on div "Blondine" at bounding box center [454, 53] width 111 height 7
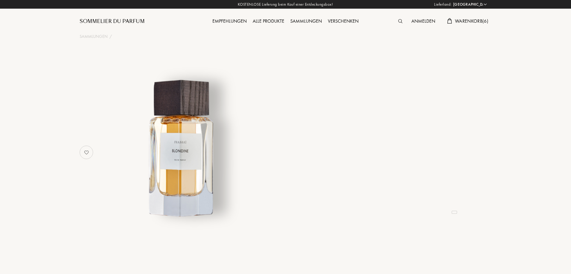
select select "DE"
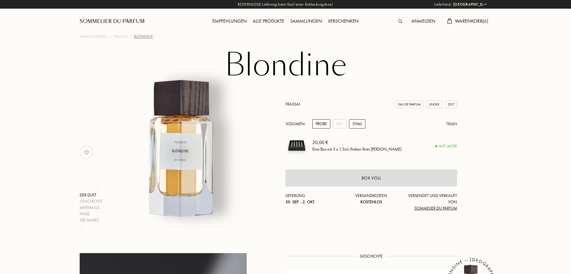
click at [358, 125] on div "50mL" at bounding box center [357, 123] width 16 height 9
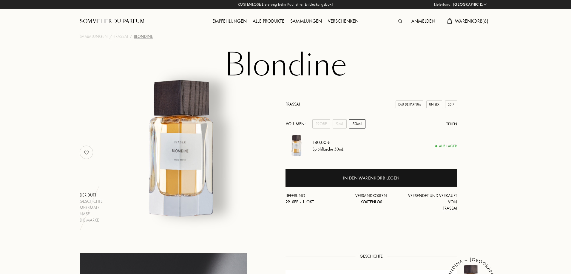
click at [479, 20] on span "Warenkorb ( 6 )" at bounding box center [471, 21] width 33 height 6
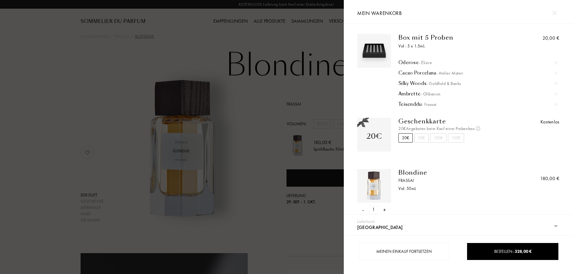
click at [47, 107] on div at bounding box center [172, 137] width 344 height 274
